Goal: Task Accomplishment & Management: Manage account settings

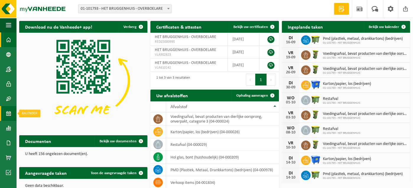
click at [7, 112] on span at bounding box center [8, 113] width 5 height 15
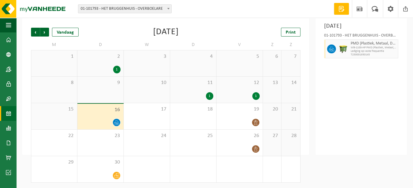
scroll to position [30, 0]
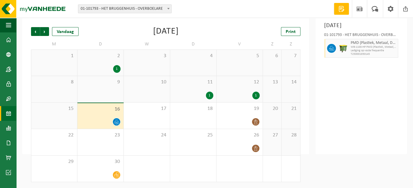
click at [109, 58] on span "2" at bounding box center [100, 56] width 40 height 6
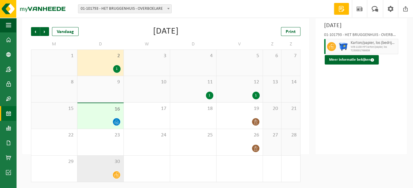
click at [113, 168] on div "30" at bounding box center [100, 169] width 46 height 26
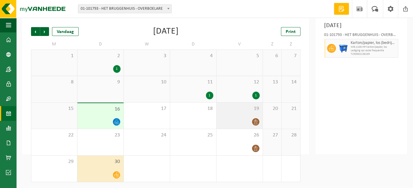
click at [253, 116] on div "19" at bounding box center [239, 116] width 46 height 26
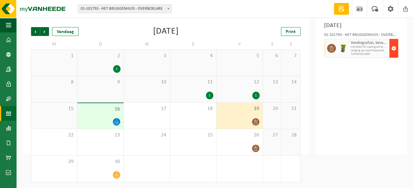
click at [392, 48] on span "button" at bounding box center [393, 48] width 5 height 12
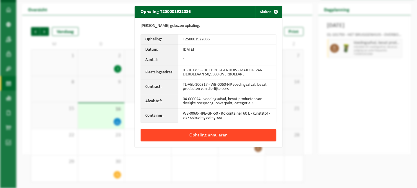
click at [201, 133] on button "Ophaling annuleren" at bounding box center [208, 135] width 136 height 12
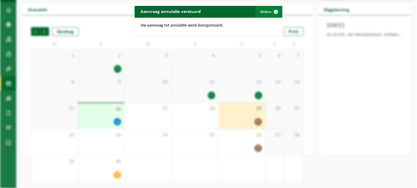
click at [261, 11] on button "Sluiten" at bounding box center [268, 12] width 26 height 12
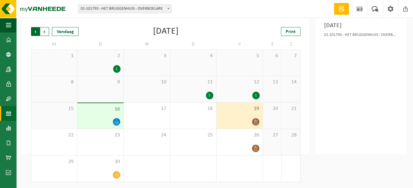
click at [44, 32] on span "Volgende" at bounding box center [44, 31] width 9 height 9
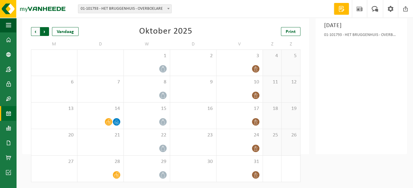
click at [35, 31] on span "Vorige" at bounding box center [35, 31] width 9 height 9
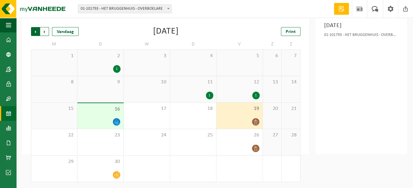
click at [44, 31] on span "Volgende" at bounding box center [44, 31] width 9 height 9
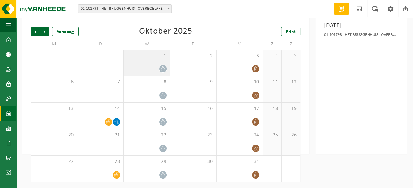
click at [160, 65] on div "1" at bounding box center [147, 63] width 46 height 26
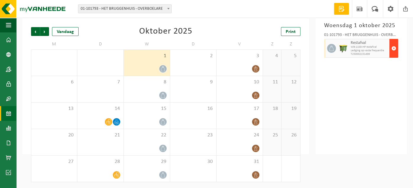
click at [393, 48] on span "button" at bounding box center [393, 48] width 5 height 12
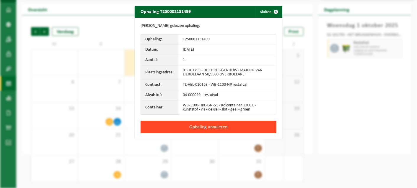
click at [207, 127] on button "Ophaling annuleren" at bounding box center [208, 127] width 136 height 12
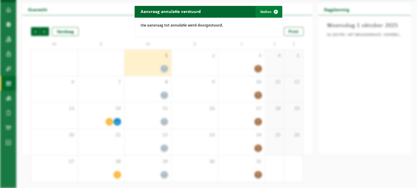
click at [261, 11] on button "Sluiten" at bounding box center [268, 12] width 26 height 12
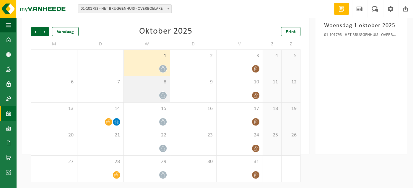
click at [163, 95] on icon at bounding box center [162, 95] width 5 height 5
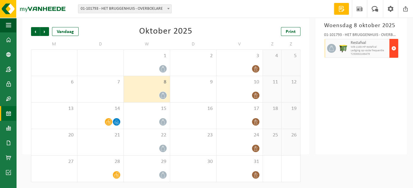
click at [392, 47] on span "button" at bounding box center [393, 48] width 5 height 12
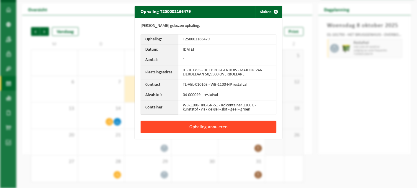
click at [207, 127] on button "Ophaling annuleren" at bounding box center [208, 127] width 136 height 12
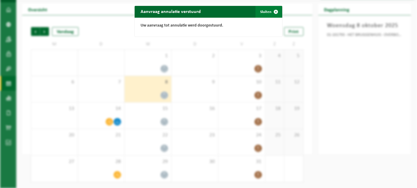
click at [265, 11] on button "Sluiten" at bounding box center [268, 12] width 26 height 12
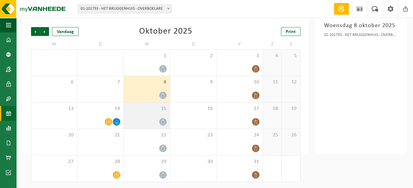
click at [158, 118] on div at bounding box center [147, 122] width 40 height 8
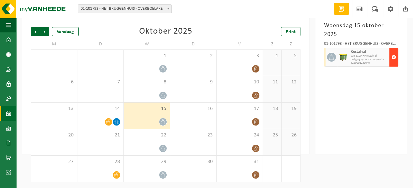
click at [393, 51] on span "button" at bounding box center [393, 57] width 5 height 12
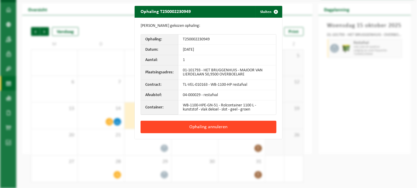
click at [224, 127] on button "Ophaling annuleren" at bounding box center [208, 127] width 136 height 12
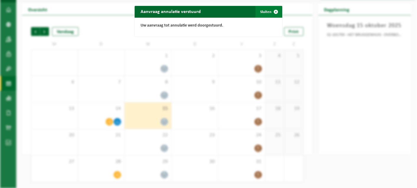
click at [261, 11] on button "Sluiten" at bounding box center [268, 12] width 26 height 12
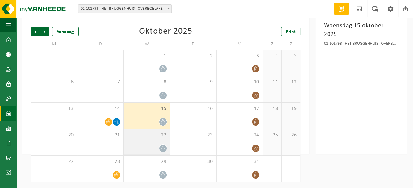
click at [163, 145] on div at bounding box center [163, 149] width 8 height 8
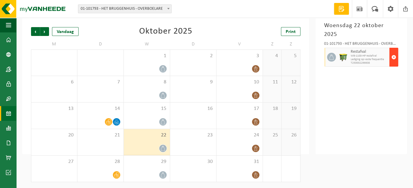
click at [393, 51] on span "button" at bounding box center [393, 57] width 5 height 12
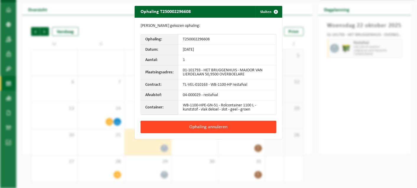
click at [212, 127] on button "Ophaling annuleren" at bounding box center [208, 127] width 136 height 12
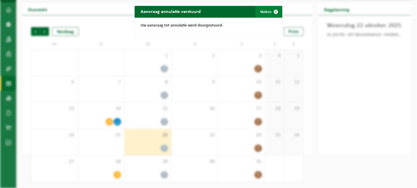
click at [262, 10] on button "Sluiten" at bounding box center [268, 12] width 26 height 12
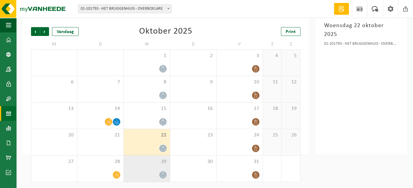
click at [161, 171] on div "29" at bounding box center [147, 169] width 46 height 26
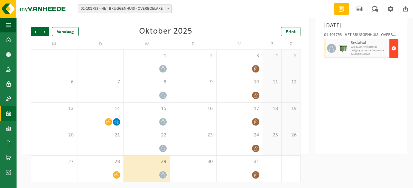
click at [393, 48] on span "button" at bounding box center [393, 48] width 5 height 12
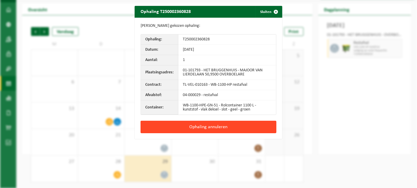
click at [204, 126] on button "Ophaling annuleren" at bounding box center [208, 127] width 136 height 12
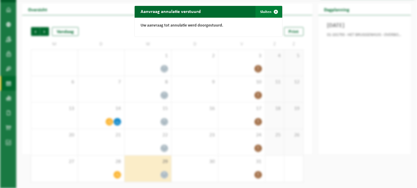
click at [263, 12] on button "Sluiten" at bounding box center [268, 12] width 26 height 12
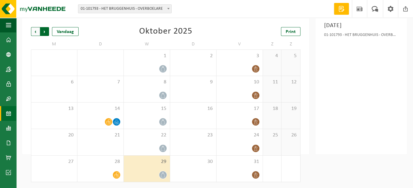
click at [34, 30] on span "Vorige" at bounding box center [35, 31] width 9 height 9
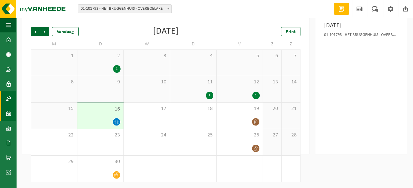
click at [8, 96] on span at bounding box center [8, 98] width 5 height 15
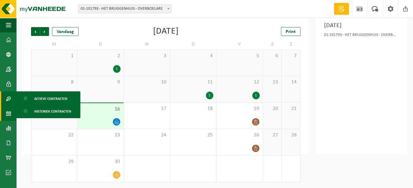
click at [6, 112] on span at bounding box center [8, 113] width 5 height 15
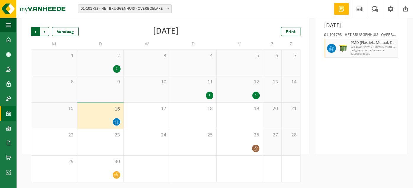
click at [44, 29] on span "Volgende" at bounding box center [44, 31] width 9 height 9
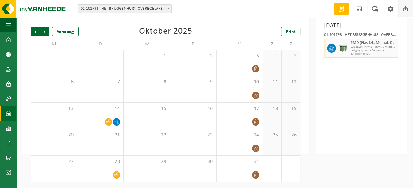
click at [405, 7] on span at bounding box center [405, 8] width 9 height 17
